Goal: Information Seeking & Learning: Learn about a topic

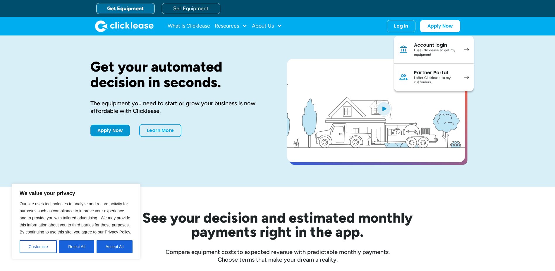
click at [420, 42] on div "Account login" at bounding box center [436, 45] width 44 height 6
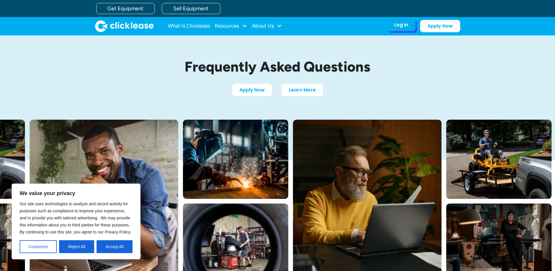
click at [407, 25] on div "Log In" at bounding box center [401, 25] width 14 height 6
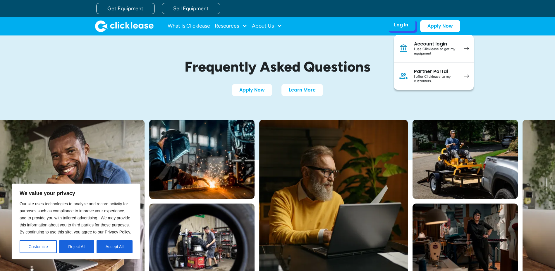
click at [456, 47] on div "I use Clicklease to get my equipment" at bounding box center [436, 51] width 44 height 9
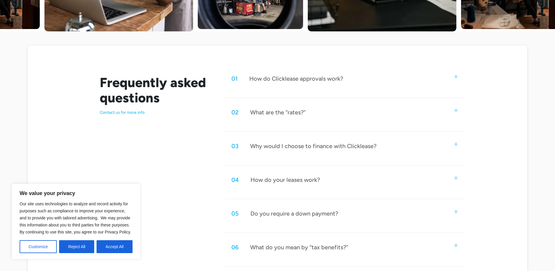
scroll to position [263, 0]
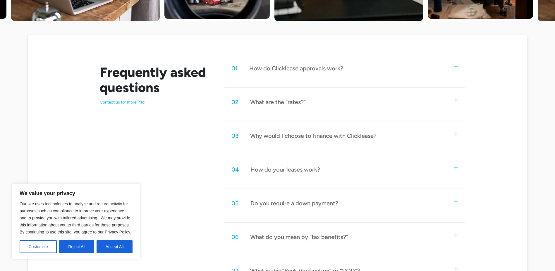
click at [287, 105] on div "What are the “rates?”" at bounding box center [278, 102] width 56 height 8
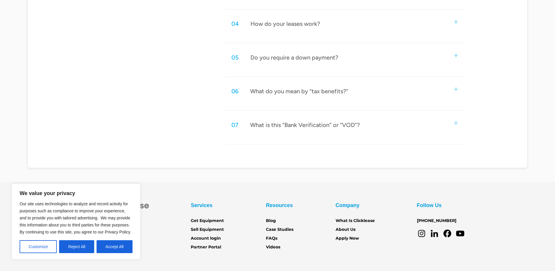
scroll to position [498, 0]
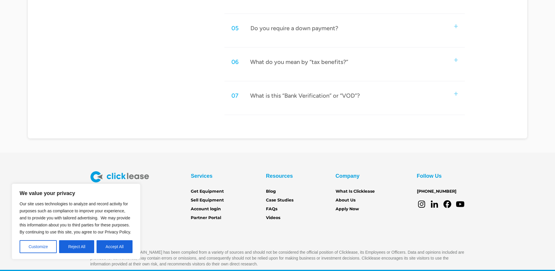
click at [344, 62] on div "What do you mean by “tax benefits?”" at bounding box center [299, 62] width 98 height 8
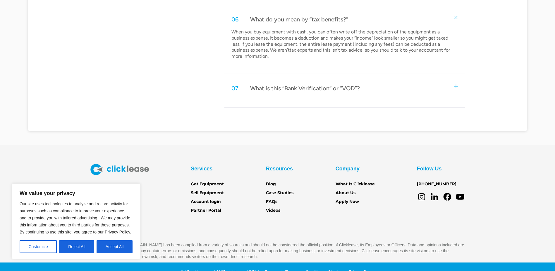
scroll to position [551, 0]
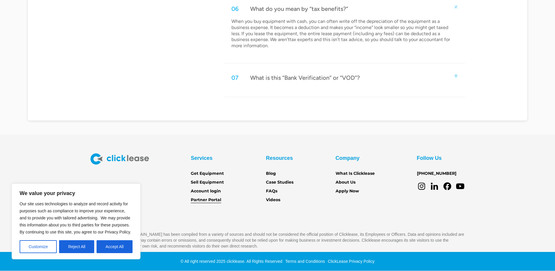
click at [210, 197] on link "Partner Portal" at bounding box center [206, 199] width 30 height 6
